Goal: Information Seeking & Learning: Learn about a topic

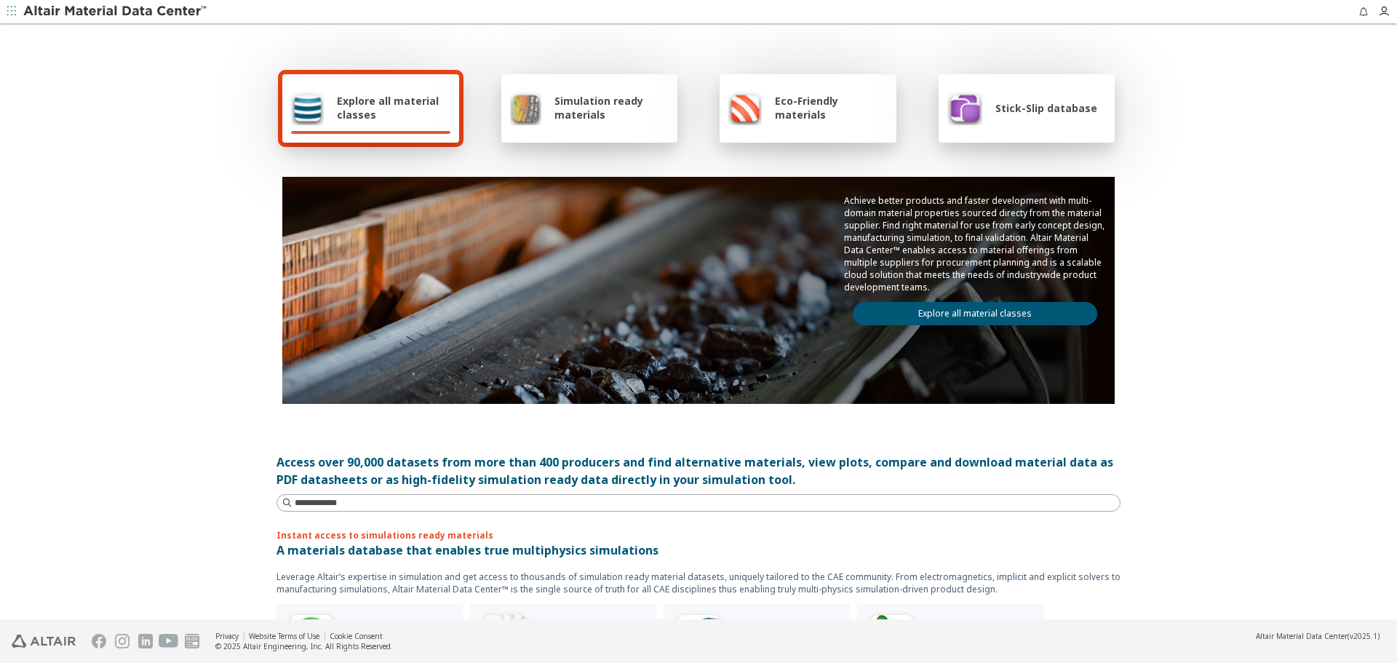
click at [951, 314] on link "Explore all material classes" at bounding box center [975, 313] width 244 height 23
click at [958, 319] on link "Explore all material classes" at bounding box center [975, 313] width 244 height 23
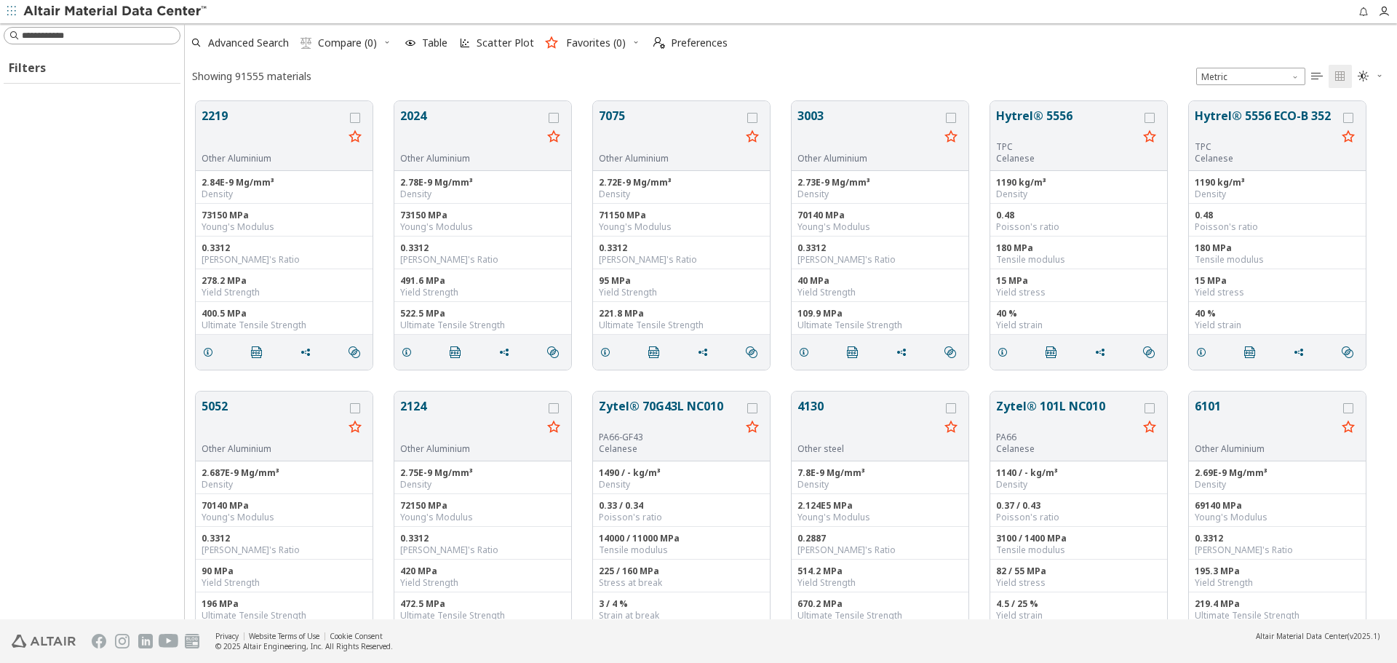
scroll to position [518, 1201]
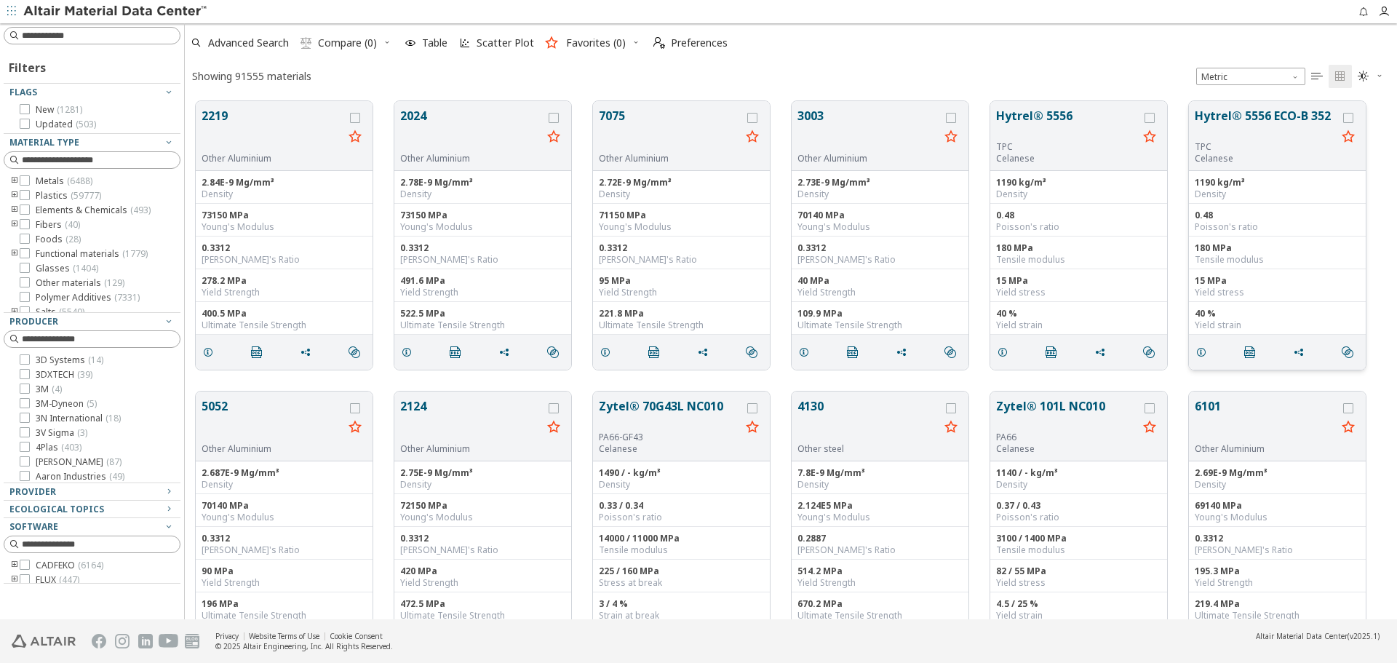
click at [1203, 124] on button "Hytrel® 5556 ECO-B 352" at bounding box center [1266, 124] width 142 height 34
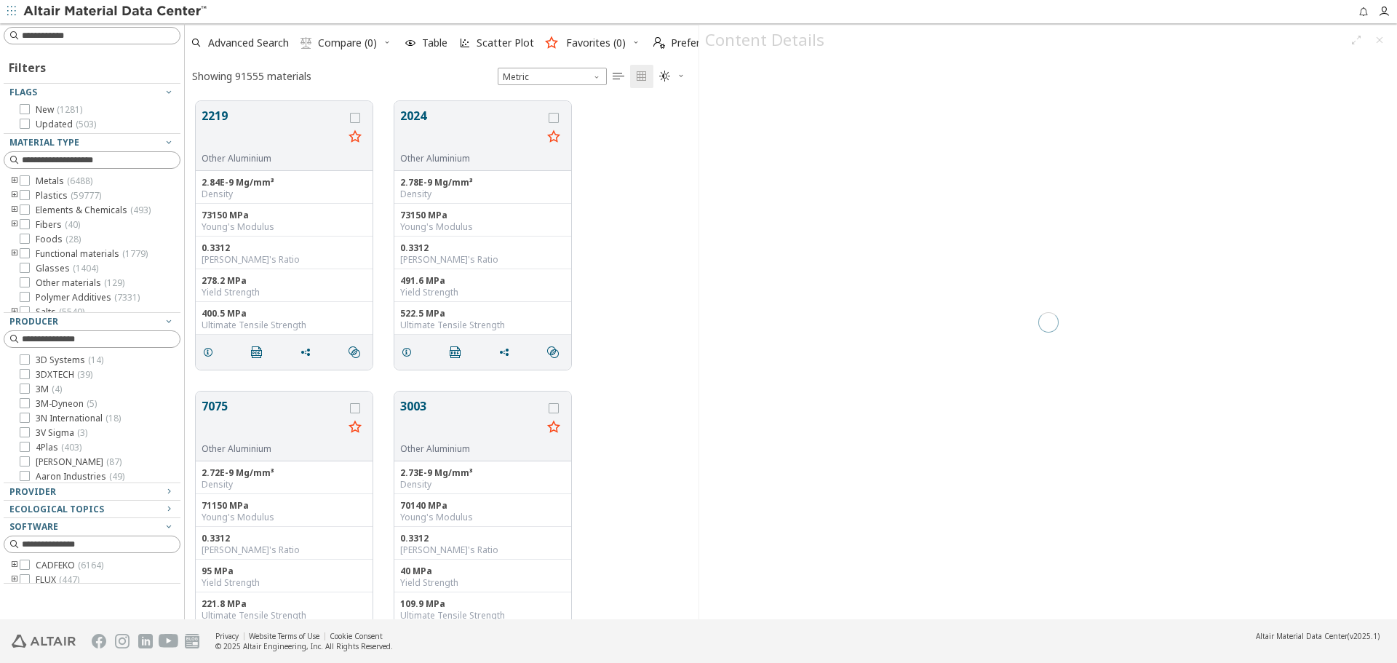
scroll to position [518, 503]
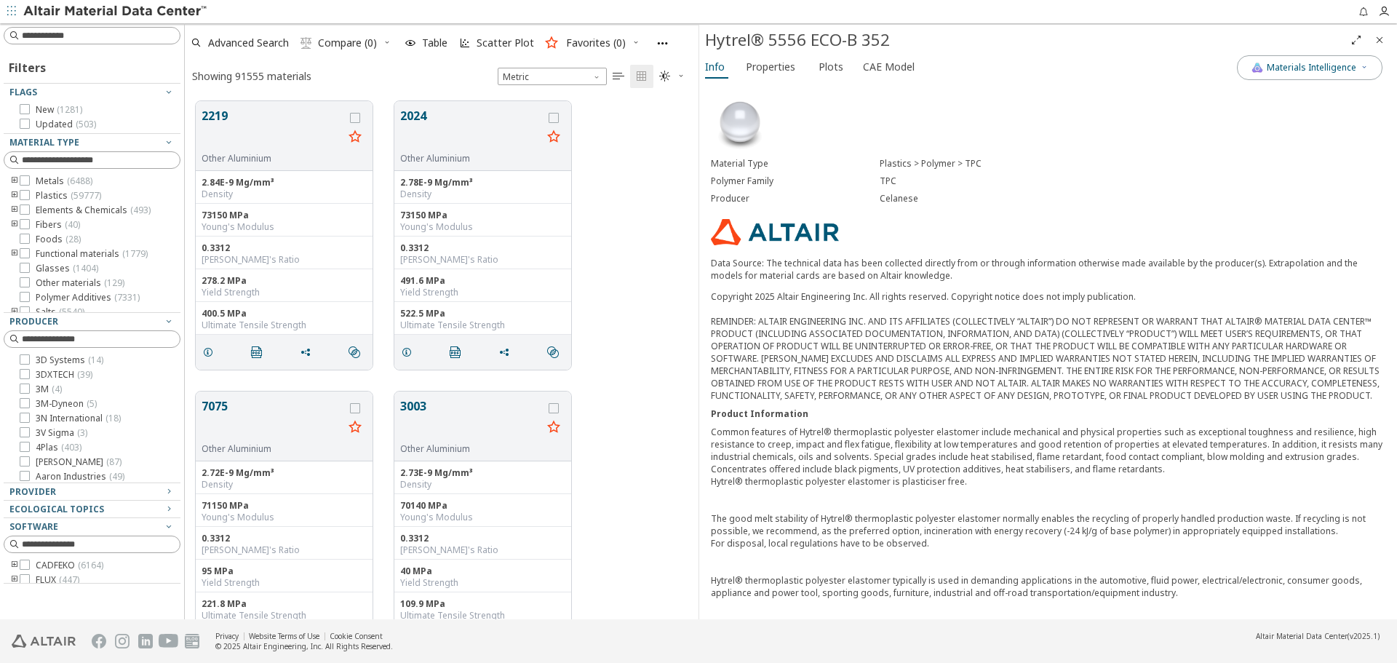
scroll to position [346, 0]
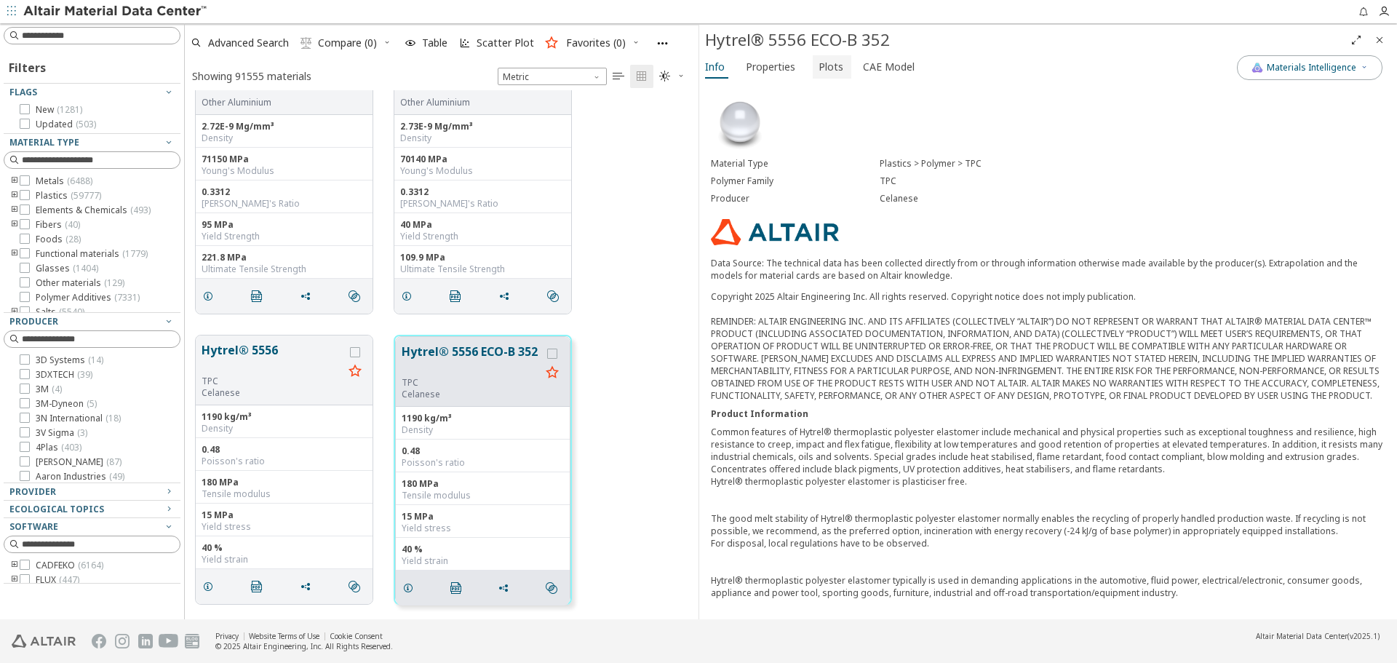
click at [824, 69] on span "Plots" at bounding box center [831, 66] width 25 height 23
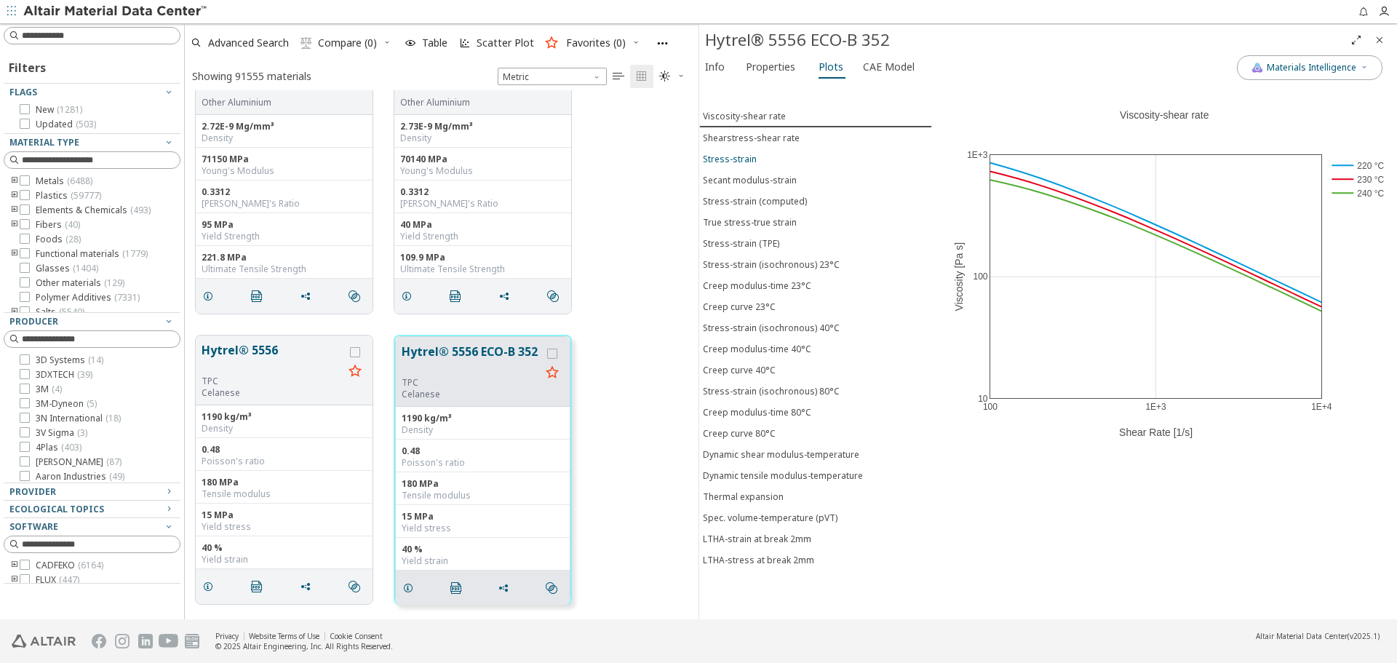
click at [762, 156] on span "Stress-strain" at bounding box center [816, 159] width 226 height 12
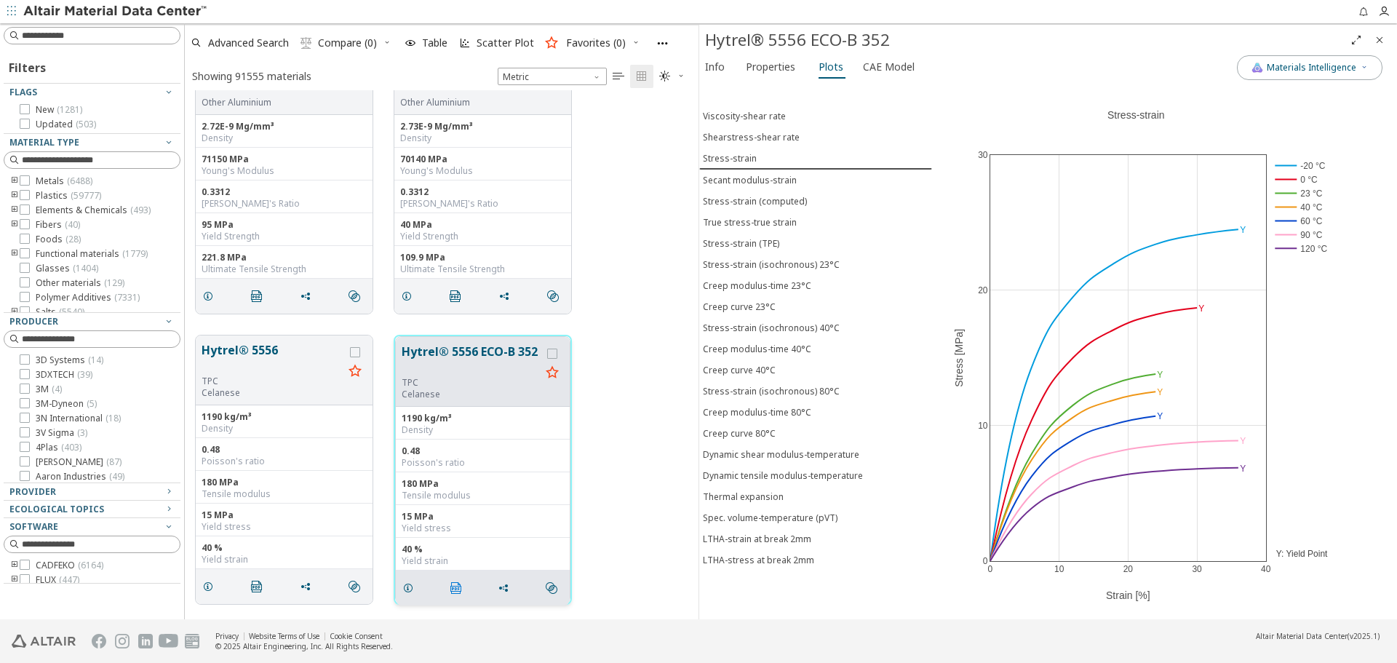
click at [458, 586] on icon "" at bounding box center [456, 588] width 12 height 12
click at [1377, 41] on icon "Close" at bounding box center [1380, 40] width 12 height 12
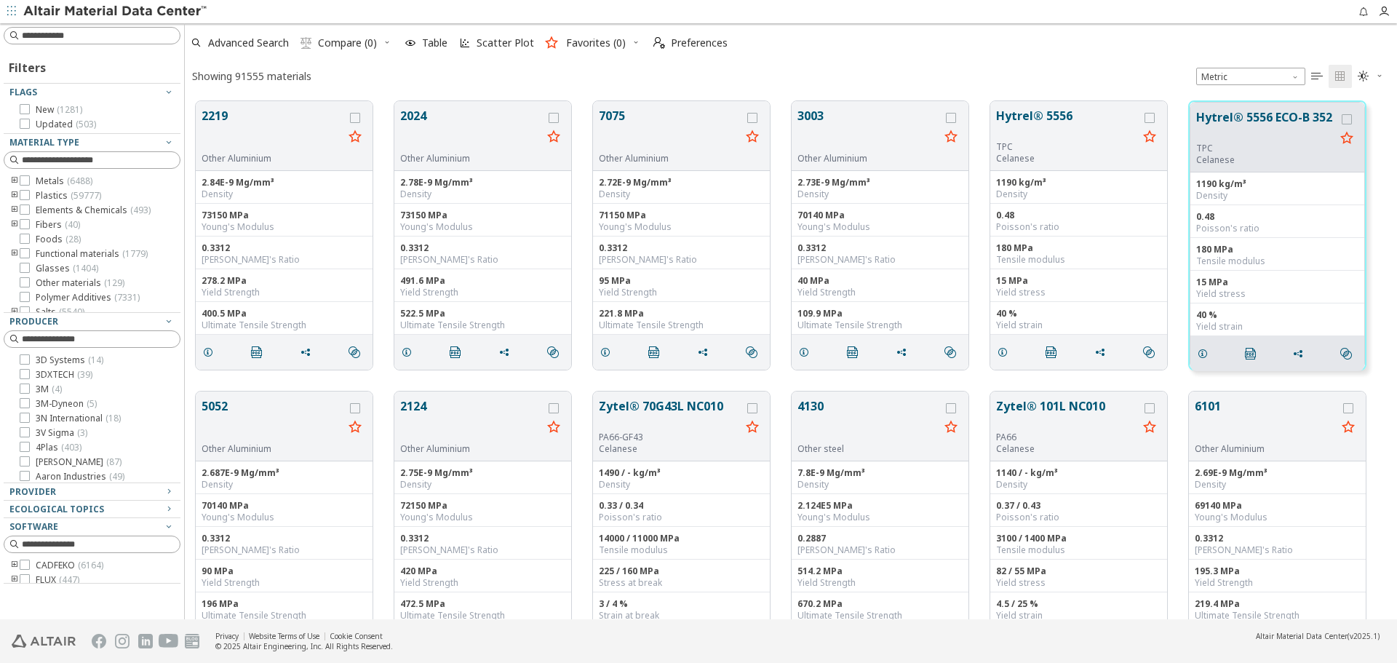
click at [1385, 193] on div "2219 Other Aluminium 2.84E-9 Mg/mm³ Density 73150 MPa Young's Modulus 0.3312 Po…" at bounding box center [791, 235] width 1212 height 290
